Goal: Task Accomplishment & Management: Use online tool/utility

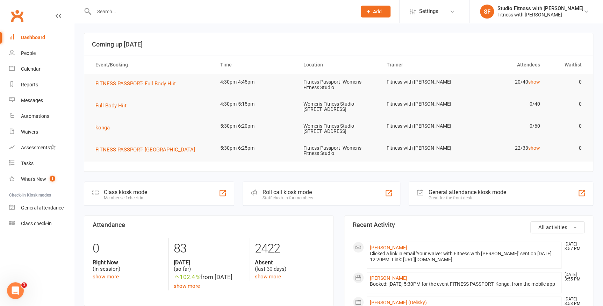
click at [144, 193] on div "Class kiosk mode" at bounding box center [125, 192] width 43 height 7
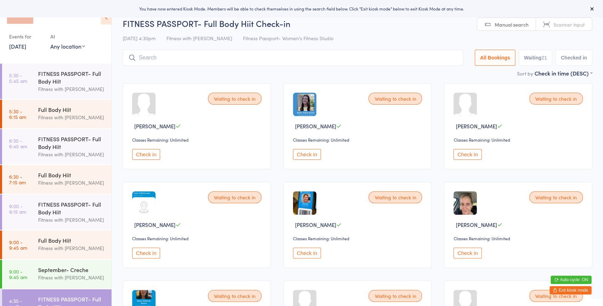
click at [62, 46] on select "Any location Women's Fitness Studio- [STREET_ADDRESS], [GEOGRAPHIC_DATA] Fitnes…" at bounding box center [67, 46] width 35 height 8
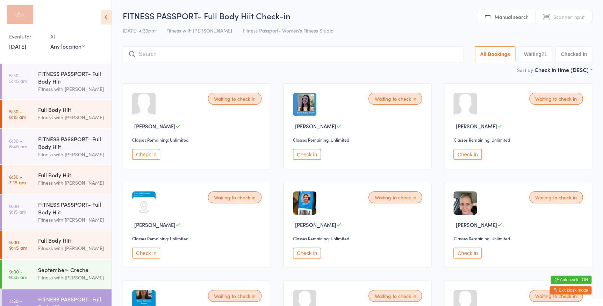
select select "0"
click at [50, 42] on select "Any location Women's Fitness Studio- [STREET_ADDRESS], [GEOGRAPHIC_DATA] Fitnes…" at bounding box center [67, 46] width 35 height 8
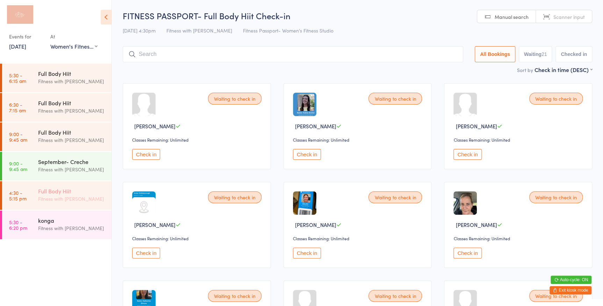
click at [36, 198] on link "4:30 - 5:15 pm Full Body Hiit Fitness with [PERSON_NAME]" at bounding box center [56, 195] width 109 height 29
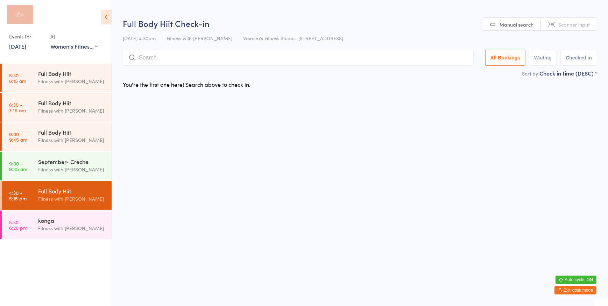
click at [516, 24] on span "Manual search" at bounding box center [516, 24] width 34 height 7
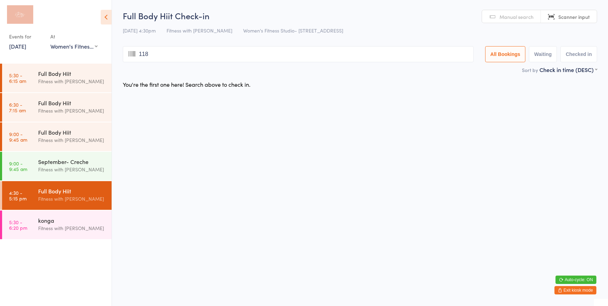
type input "1180"
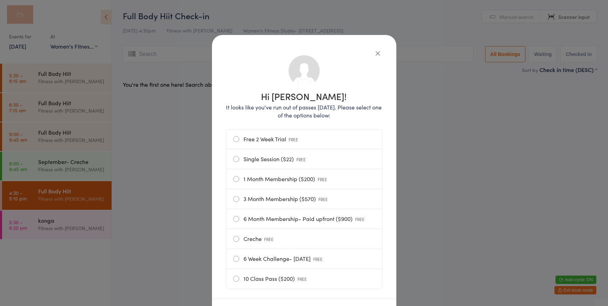
click at [237, 182] on label "1 Month Membership ($200) FREE" at bounding box center [304, 179] width 142 height 20
click at [0, 0] on input "1 Month Membership ($200) FREE" at bounding box center [0, 0] width 0 height 0
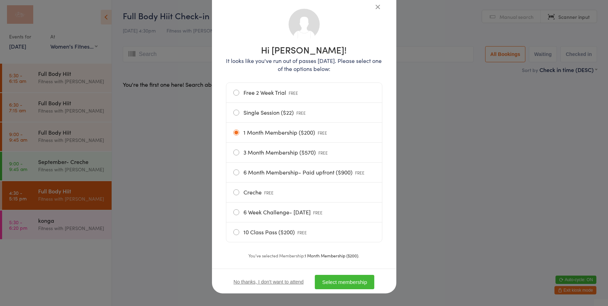
scroll to position [54, 0]
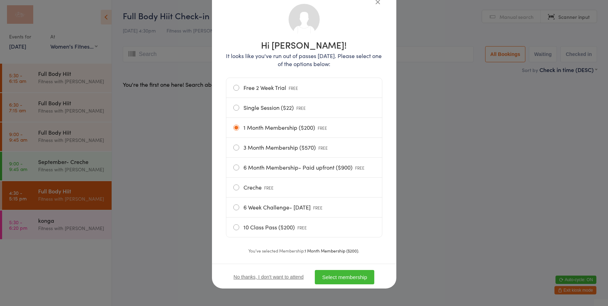
click at [360, 279] on button "Select membership" at bounding box center [344, 277] width 59 height 14
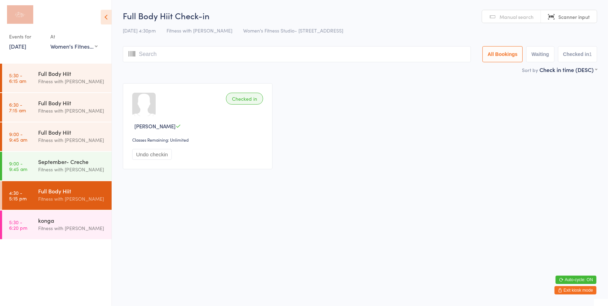
click at [161, 54] on input "search" at bounding box center [297, 54] width 348 height 16
type input "2509"
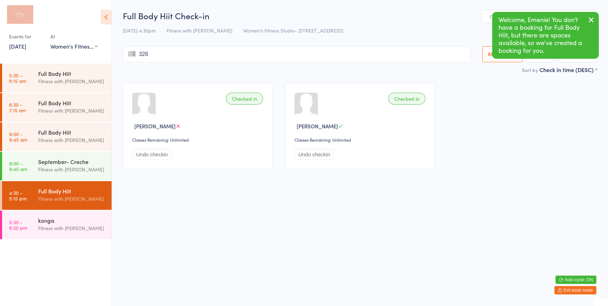
type input "3265"
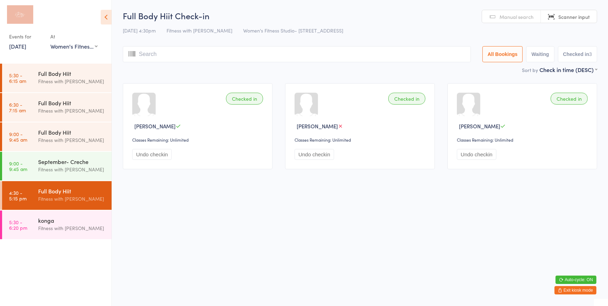
click at [532, 55] on button "Waiting" at bounding box center [540, 54] width 28 height 16
select select "0"
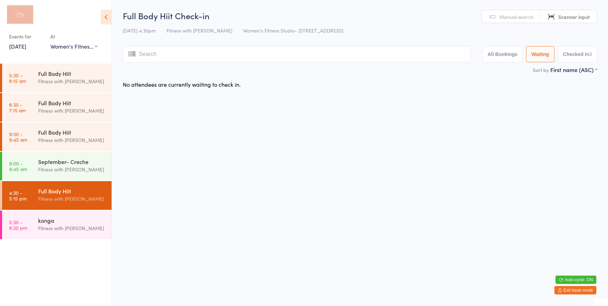
click at [216, 56] on input "search" at bounding box center [297, 54] width 348 height 16
type input "je"
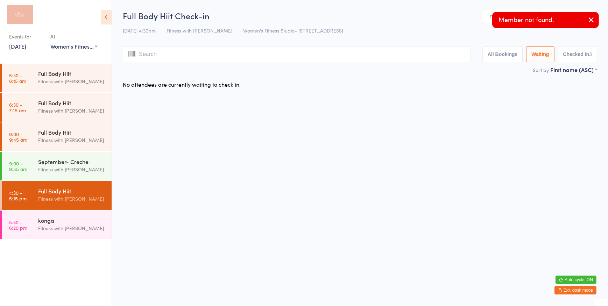
click at [505, 56] on button "All Bookings" at bounding box center [502, 54] width 41 height 16
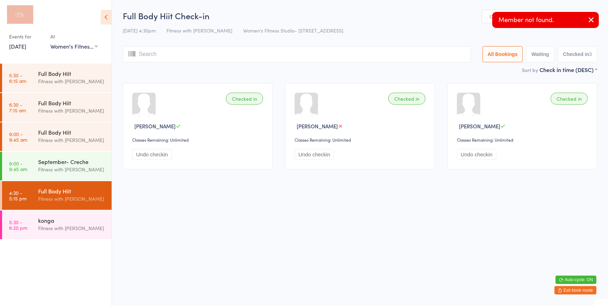
click at [179, 51] on input "search" at bounding box center [297, 54] width 348 height 16
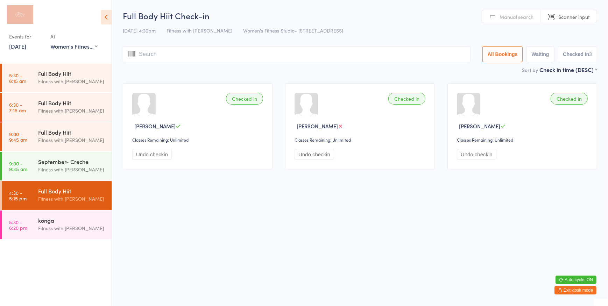
click at [159, 54] on input "search" at bounding box center [297, 54] width 348 height 16
type input "je"
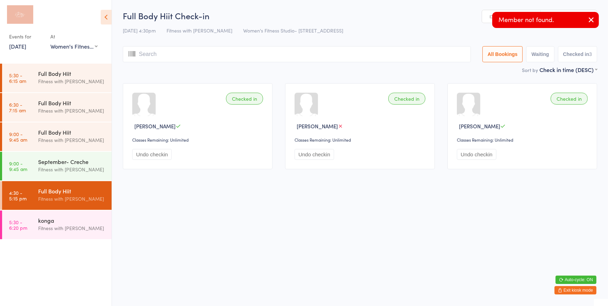
type input "a"
type input "j"
click at [483, 20] on link "Manual search" at bounding box center [511, 16] width 59 height 13
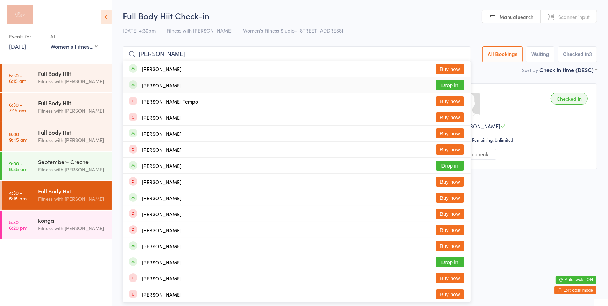
type input "[PERSON_NAME]"
click at [442, 85] on button "Drop in" at bounding box center [450, 85] width 28 height 10
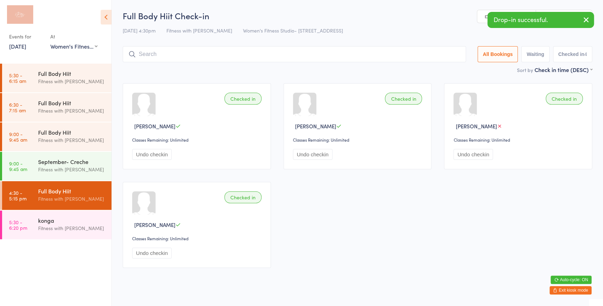
click at [584, 19] on icon "button" at bounding box center [586, 19] width 8 height 9
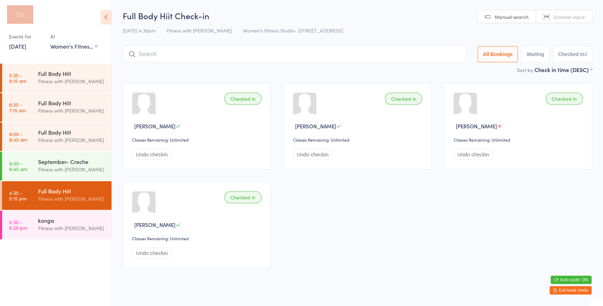
click at [556, 18] on span "Scanner input" at bounding box center [569, 16] width 31 height 7
type input "2031"
type input "2519"
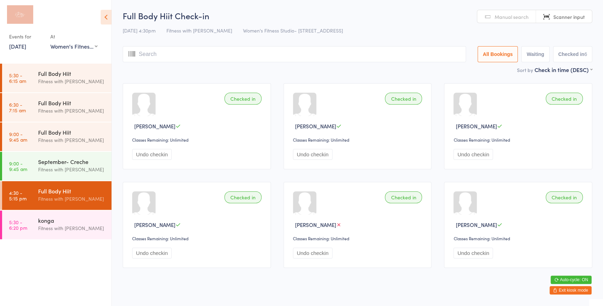
click at [543, 57] on button "Waiting" at bounding box center [535, 54] width 28 height 16
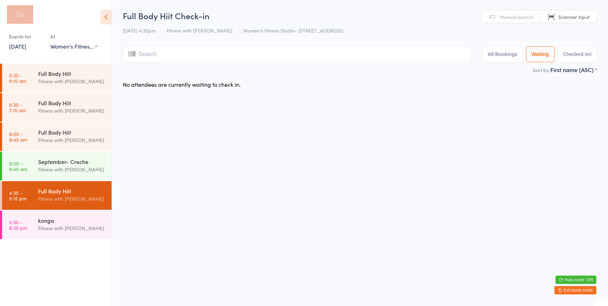
click at [152, 49] on input "search" at bounding box center [297, 54] width 348 height 16
type input "1045"
click at [45, 222] on div "konga" at bounding box center [72, 220] width 68 height 8
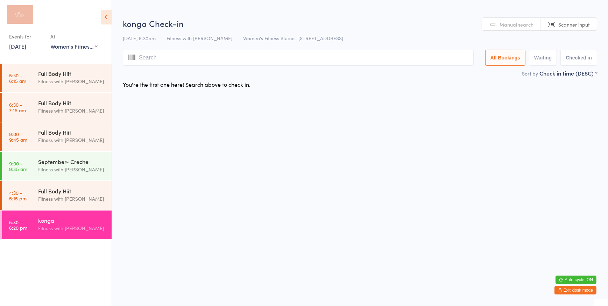
click at [168, 55] on input "search" at bounding box center [298, 58] width 351 height 16
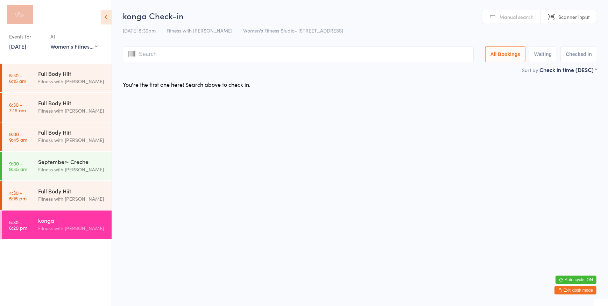
click at [519, 17] on span "Manual search" at bounding box center [516, 16] width 34 height 7
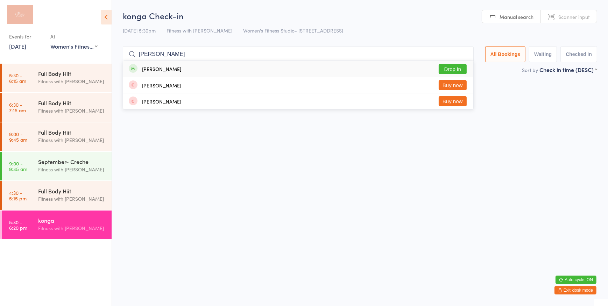
type input "[PERSON_NAME]"
click at [458, 66] on button "Drop in" at bounding box center [453, 69] width 28 height 10
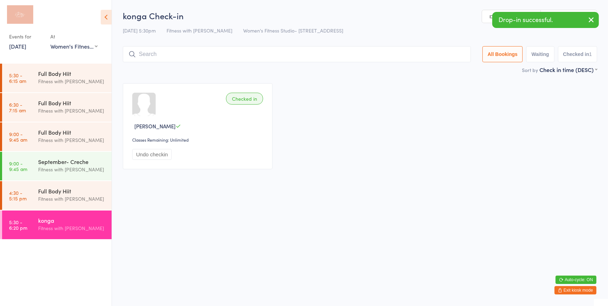
click at [593, 17] on icon "button" at bounding box center [591, 19] width 8 height 9
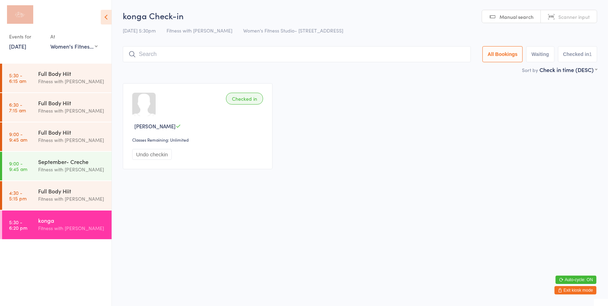
click at [578, 20] on span "Scanner input" at bounding box center [573, 16] width 31 height 7
type input "2506"
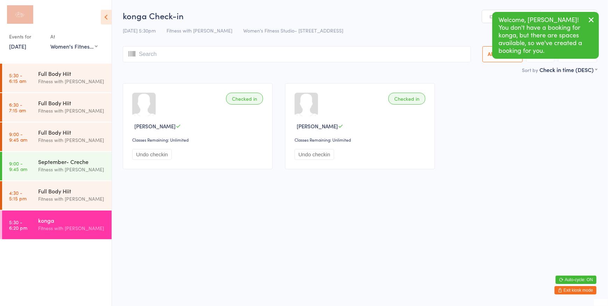
click at [593, 18] on icon "button" at bounding box center [591, 19] width 8 height 9
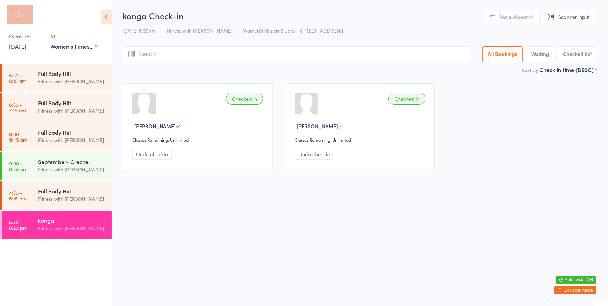
click at [586, 17] on span "Scanner input" at bounding box center [573, 16] width 31 height 7
type input "25112511"
click at [519, 17] on span "Manual search" at bounding box center [516, 16] width 34 height 7
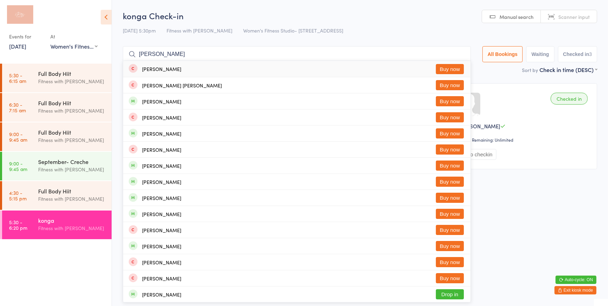
drag, startPoint x: 158, startPoint y: 53, endPoint x: 138, endPoint y: 52, distance: 19.6
click at [138, 52] on input "[PERSON_NAME]" at bounding box center [297, 54] width 348 height 16
type input "[PERSON_NAME]"
click at [446, 70] on button "Buy now" at bounding box center [450, 69] width 28 height 10
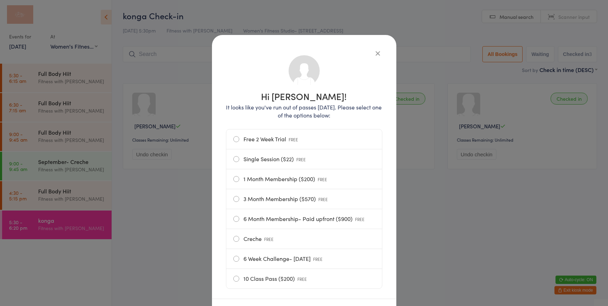
click at [275, 135] on label "Free 2 Week Trial FREE" at bounding box center [304, 139] width 142 height 20
click at [0, 0] on input "Free 2 Week Trial FREE" at bounding box center [0, 0] width 0 height 0
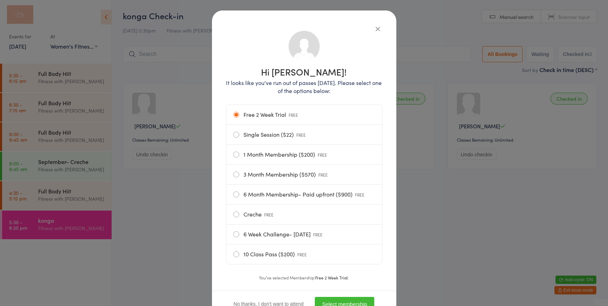
scroll to position [54, 0]
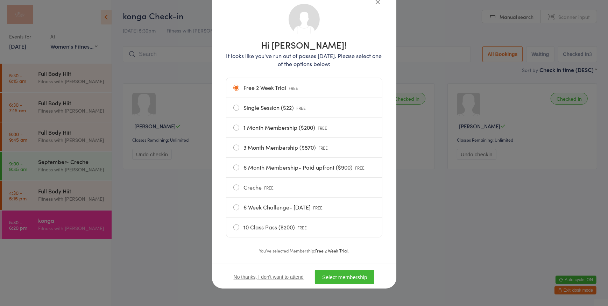
click at [335, 275] on button "Select membership" at bounding box center [344, 277] width 59 height 14
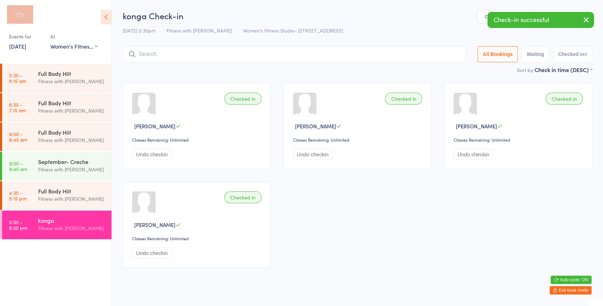
click at [588, 21] on icon "button" at bounding box center [586, 19] width 8 height 9
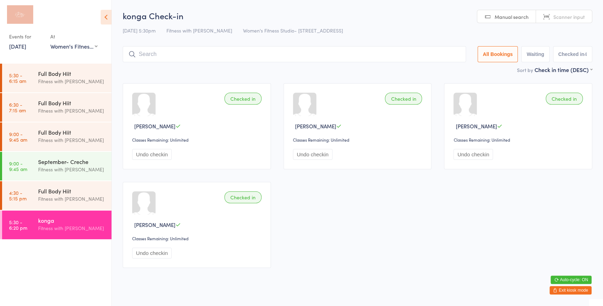
click at [574, 17] on span "Scanner input" at bounding box center [569, 16] width 31 height 7
click at [512, 18] on span "Manual search" at bounding box center [512, 16] width 34 height 7
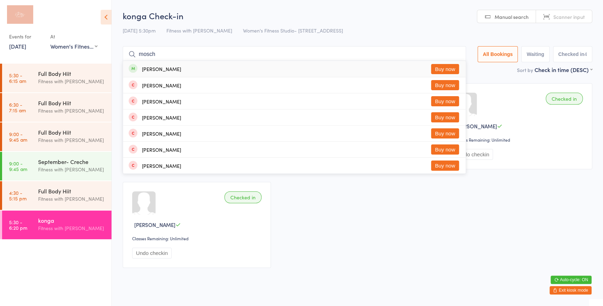
type input "mosch"
click at [441, 65] on button "Buy now" at bounding box center [445, 69] width 28 height 10
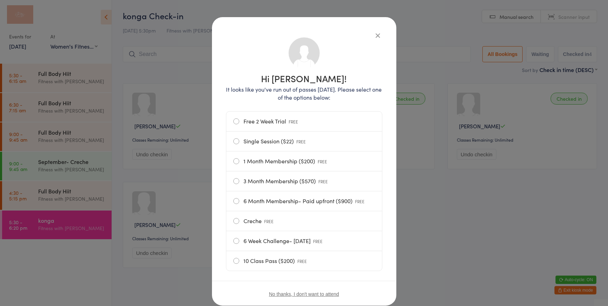
scroll to position [31, 0]
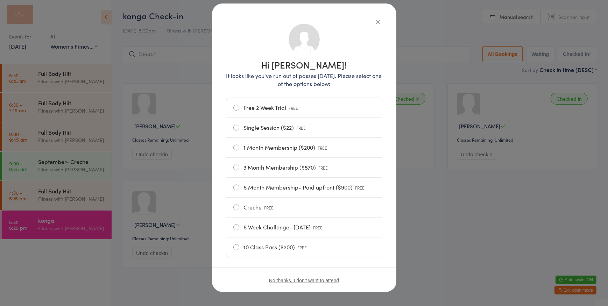
click at [277, 127] on label "Single Session ($22) FREE" at bounding box center [304, 128] width 142 height 20
click at [0, 0] on input "Single Session ($22) FREE" at bounding box center [0, 0] width 0 height 0
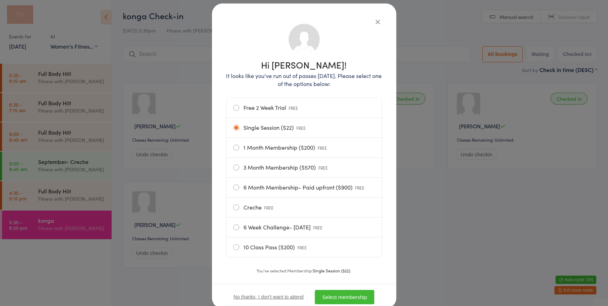
click at [349, 298] on button "Select membership" at bounding box center [344, 297] width 59 height 14
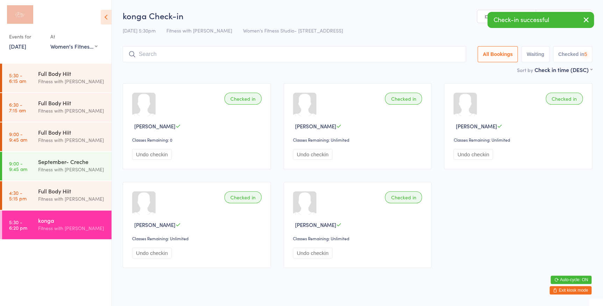
click at [586, 19] on icon "button" at bounding box center [586, 19] width 8 height 9
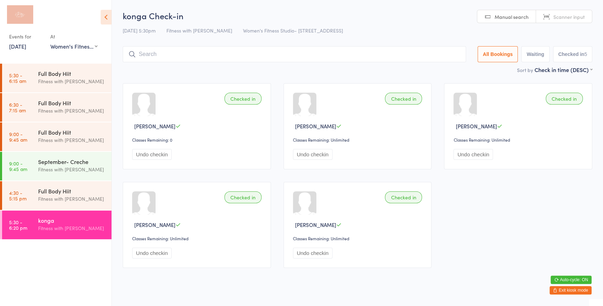
click at [566, 18] on span "Scanner input" at bounding box center [569, 16] width 31 height 7
type input "14001400"
click at [520, 20] on span "Manual search" at bounding box center [512, 16] width 34 height 7
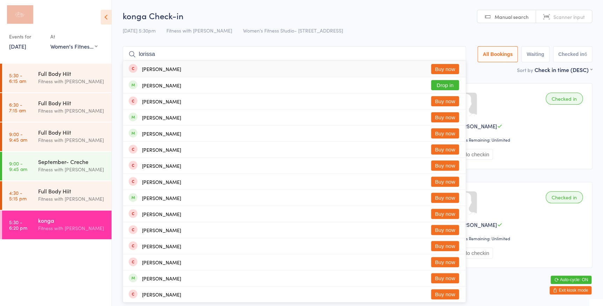
type input "lorissa"
click at [439, 70] on button "Buy now" at bounding box center [445, 69] width 28 height 10
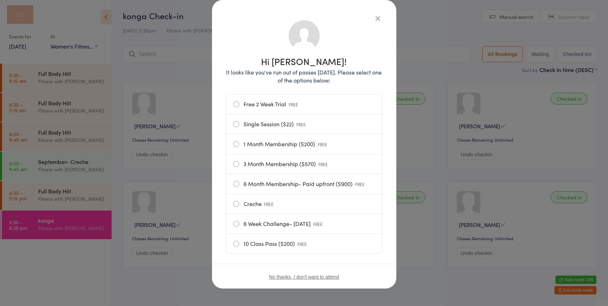
scroll to position [37, 0]
click at [302, 122] on span "FREE" at bounding box center [301, 124] width 9 height 6
click at [0, 0] on input "Single Session ($22) FREE" at bounding box center [0, 0] width 0 height 0
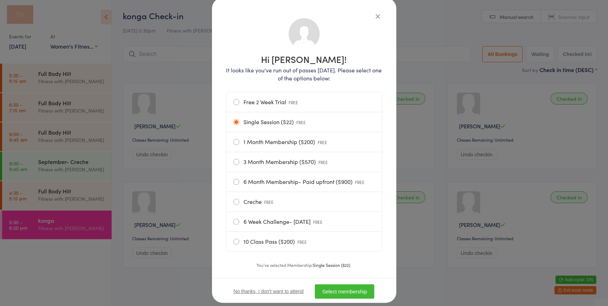
click at [338, 290] on button "Select membership" at bounding box center [344, 291] width 59 height 14
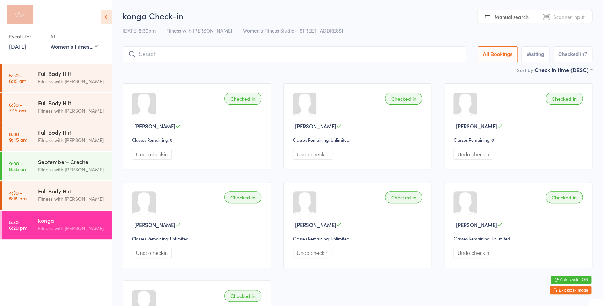
click at [577, 17] on span "Scanner input" at bounding box center [569, 16] width 31 height 7
click at [492, 20] on link "Manual search" at bounding box center [506, 16] width 59 height 13
type input "c"
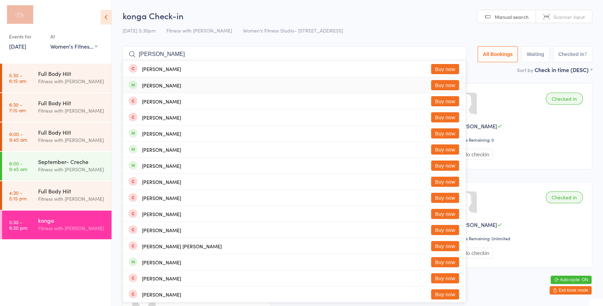
type input "[PERSON_NAME]"
click at [451, 87] on button "Buy now" at bounding box center [445, 85] width 28 height 10
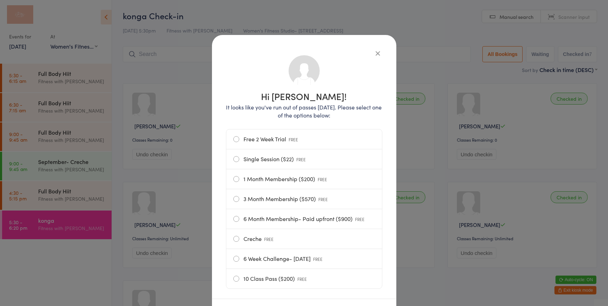
click at [286, 161] on label "Single Session ($22) FREE" at bounding box center [304, 159] width 142 height 20
click at [0, 0] on input "Single Session ($22) FREE" at bounding box center [0, 0] width 0 height 0
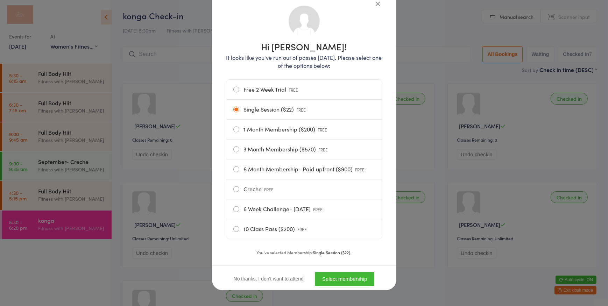
scroll to position [54, 0]
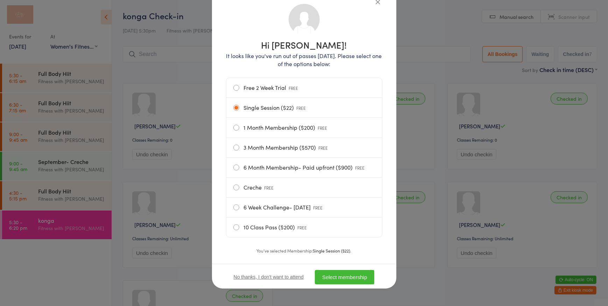
click at [352, 279] on button "Select membership" at bounding box center [344, 277] width 59 height 14
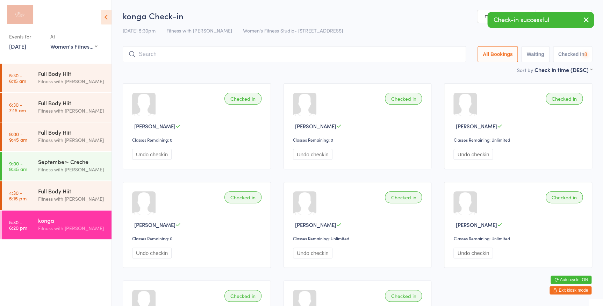
click at [584, 20] on icon "button" at bounding box center [586, 19] width 8 height 9
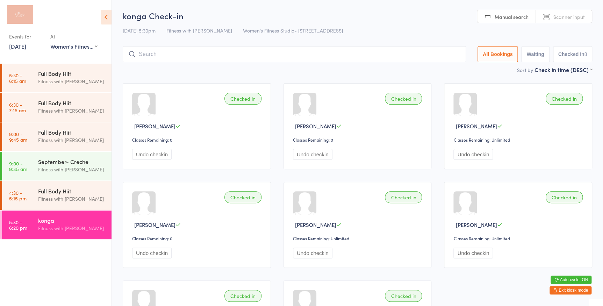
click at [581, 16] on span "Scanner input" at bounding box center [569, 16] width 31 height 7
click at [492, 18] on link "Manual search" at bounding box center [506, 16] width 59 height 13
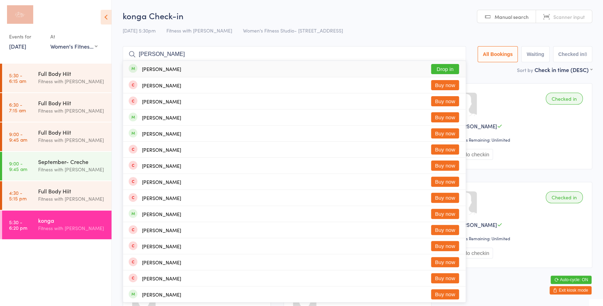
type input "[PERSON_NAME]"
click at [433, 70] on button "Drop in" at bounding box center [445, 69] width 28 height 10
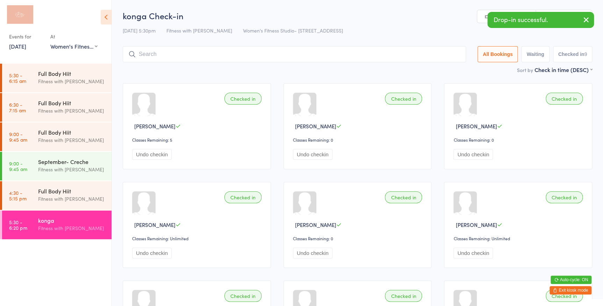
click at [583, 19] on icon "button" at bounding box center [586, 19] width 8 height 9
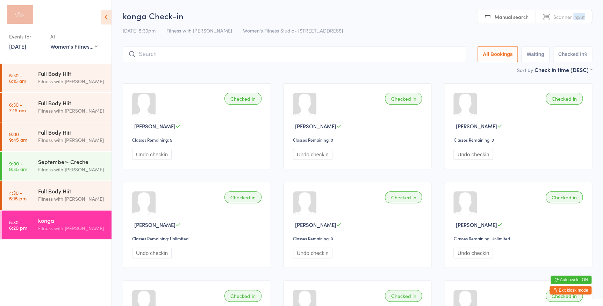
click at [583, 19] on span "Scanner input" at bounding box center [569, 16] width 31 height 7
type input "983"
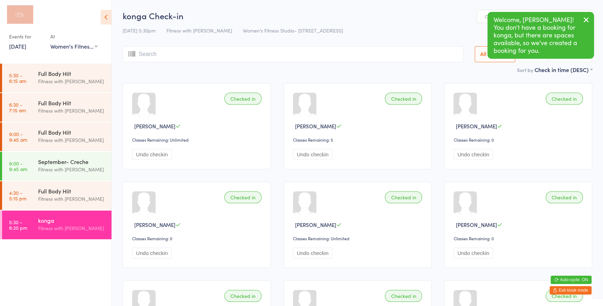
click at [583, 17] on icon "button" at bounding box center [586, 19] width 8 height 9
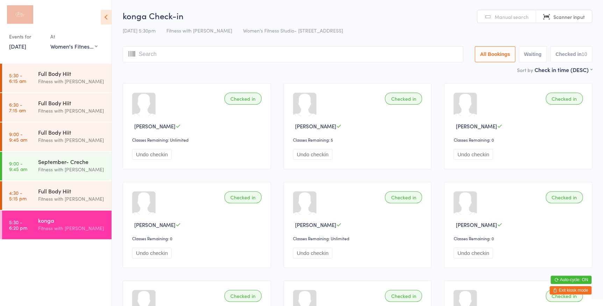
click at [516, 13] on span "Manual search" at bounding box center [512, 16] width 34 height 7
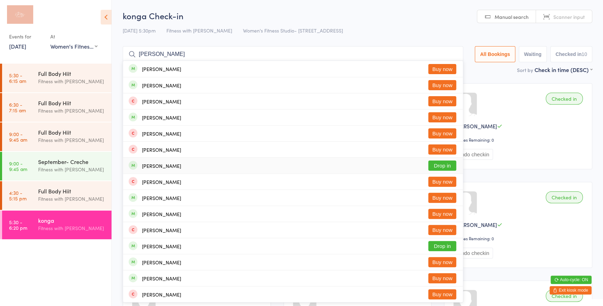
type input "[PERSON_NAME]"
click at [449, 168] on button "Drop in" at bounding box center [442, 166] width 28 height 10
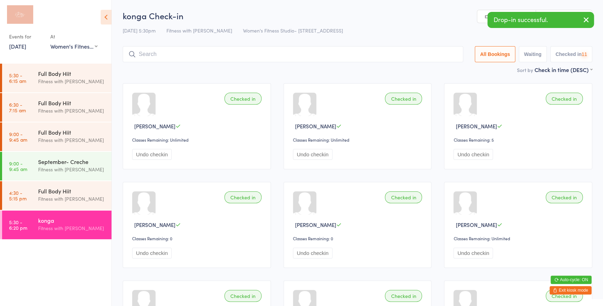
click at [584, 19] on icon "button" at bounding box center [586, 19] width 8 height 9
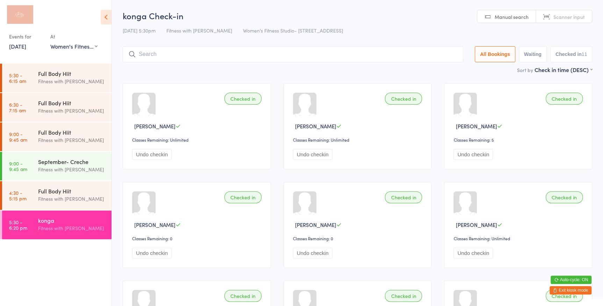
click at [577, 19] on span "Scanner input" at bounding box center [569, 16] width 31 height 7
type input "3214"
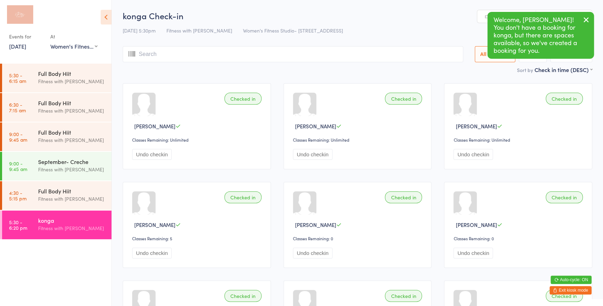
click at [589, 17] on icon "button" at bounding box center [586, 19] width 8 height 9
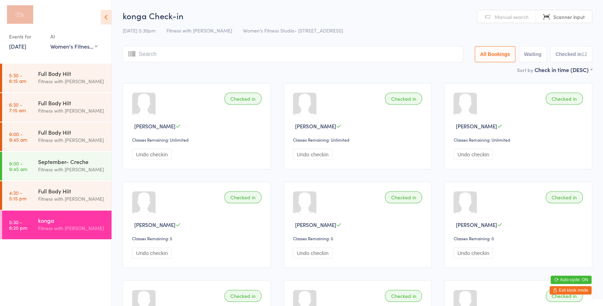
click at [521, 17] on span "Manual search" at bounding box center [512, 16] width 34 height 7
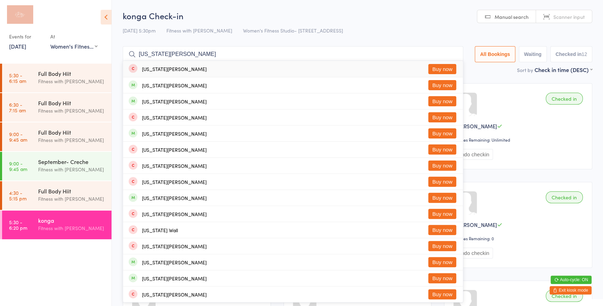
type input "[US_STATE][PERSON_NAME]"
click at [438, 66] on button "Buy now" at bounding box center [442, 69] width 28 height 10
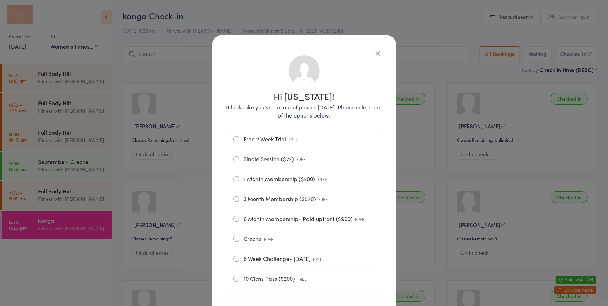
click at [293, 136] on span "FREE" at bounding box center [293, 139] width 9 height 6
click at [0, 0] on input "Free 2 Week Trial FREE" at bounding box center [0, 0] width 0 height 0
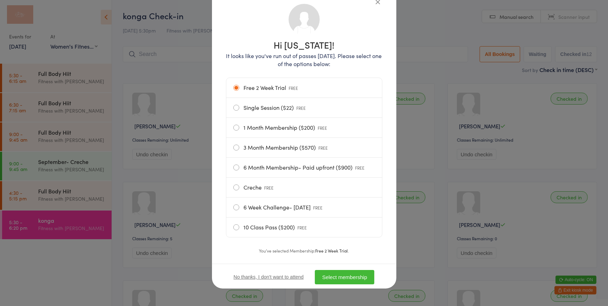
click at [339, 276] on button "Select membership" at bounding box center [344, 277] width 59 height 14
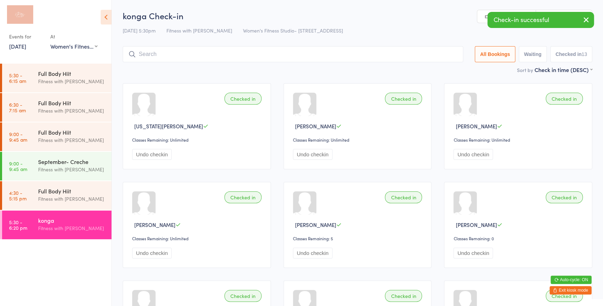
click at [591, 18] on button "button" at bounding box center [586, 20] width 15 height 16
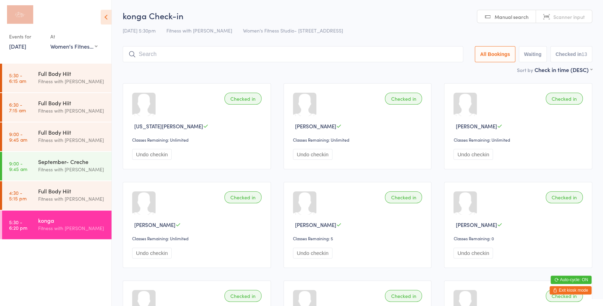
click at [569, 12] on link "Scanner input" at bounding box center [564, 16] width 56 height 13
type input "4975"
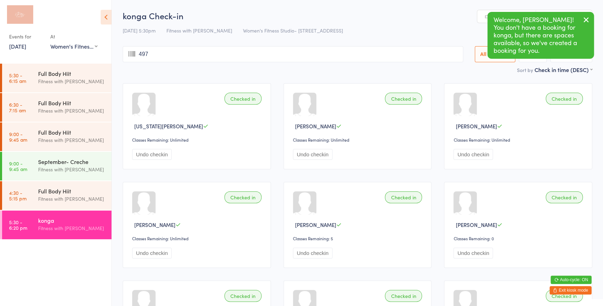
type input "4975"
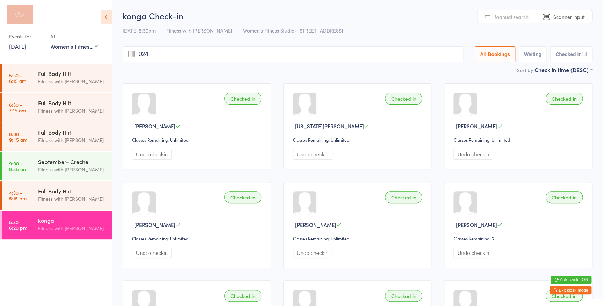
type input "0245"
type input "796"
